Goal: Use online tool/utility

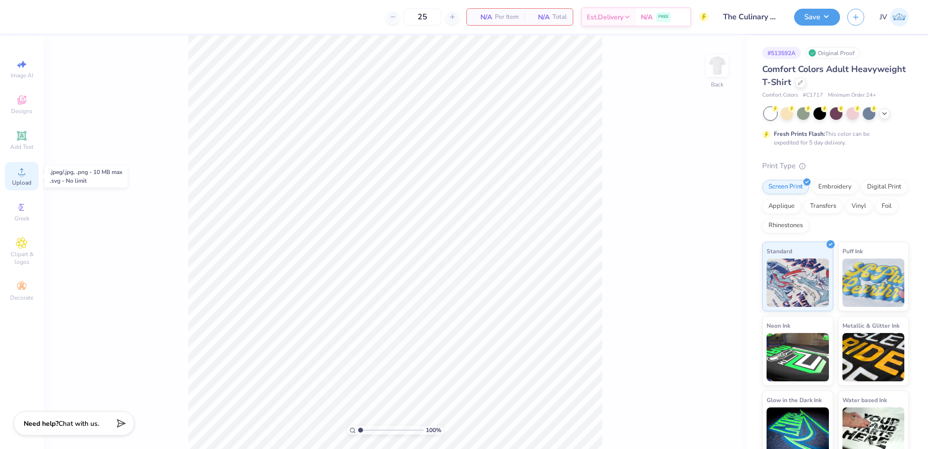
click at [22, 182] on span "Upload" at bounding box center [21, 183] width 19 height 8
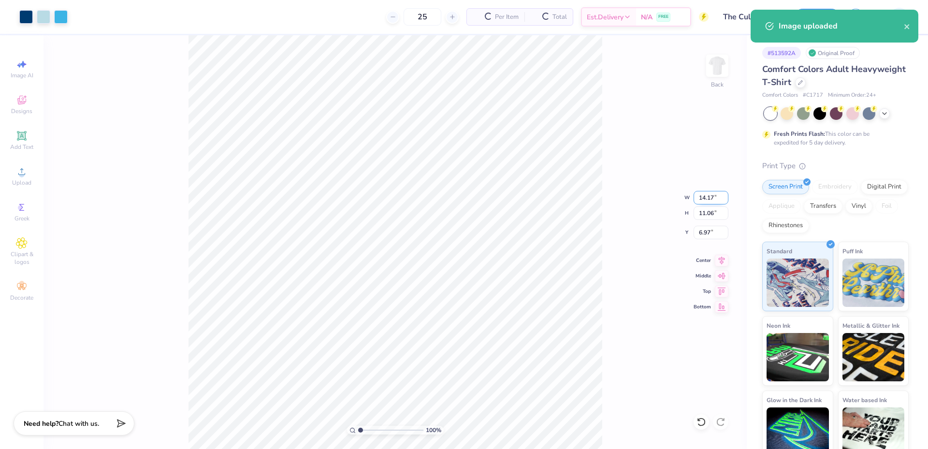
click at [704, 196] on input "14.17" at bounding box center [710, 198] width 35 height 14
type input "12.00"
type input "9.36"
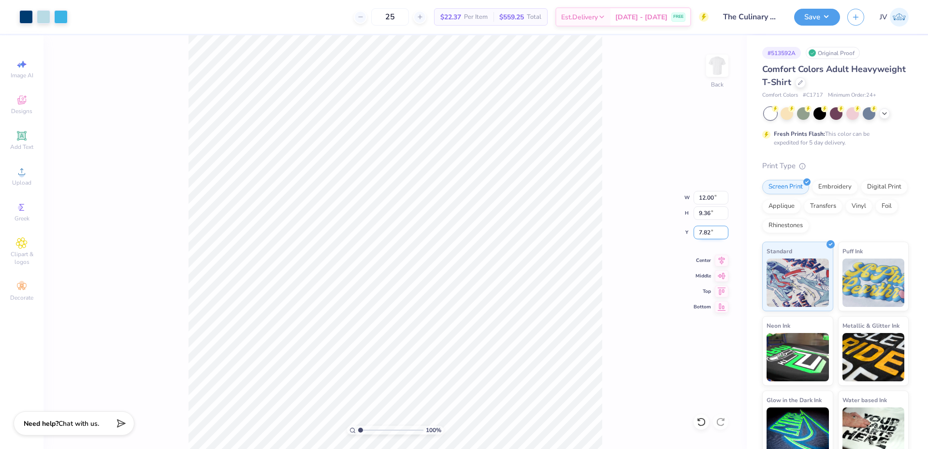
click at [700, 226] on input "7.82" at bounding box center [710, 233] width 35 height 14
click at [701, 226] on input "7.82" at bounding box center [710, 233] width 35 height 14
type input "3.00"
click at [821, 15] on button "Save" at bounding box center [817, 15] width 46 height 17
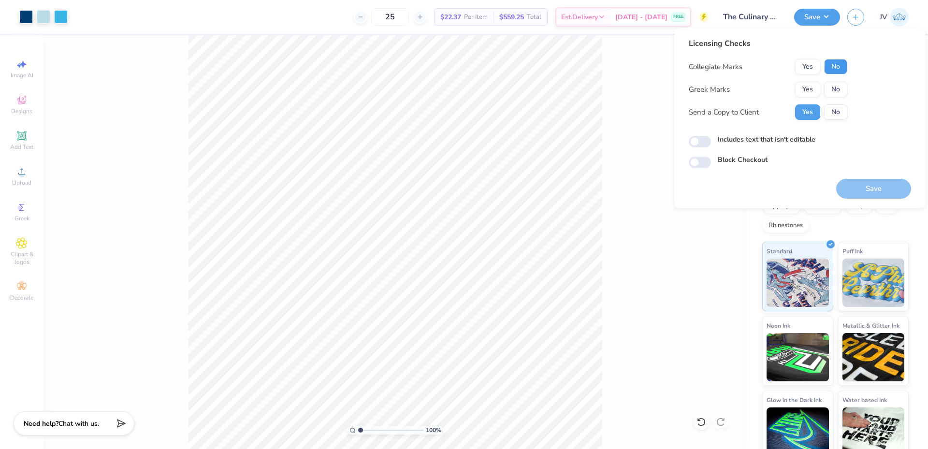
click at [832, 63] on button "No" at bounding box center [835, 66] width 23 height 15
click at [837, 87] on button "No" at bounding box center [835, 89] width 23 height 15
click at [852, 186] on button "Save" at bounding box center [873, 189] width 75 height 20
